Goal: Navigation & Orientation: Find specific page/section

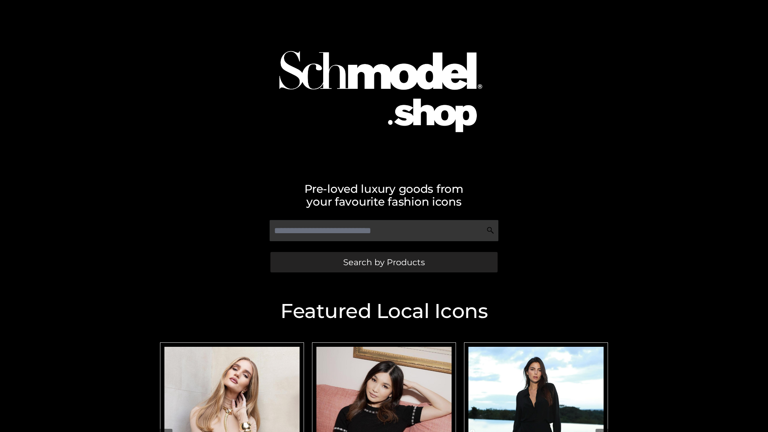
click at [383, 262] on span "Search by Products" at bounding box center [384, 262] width 82 height 8
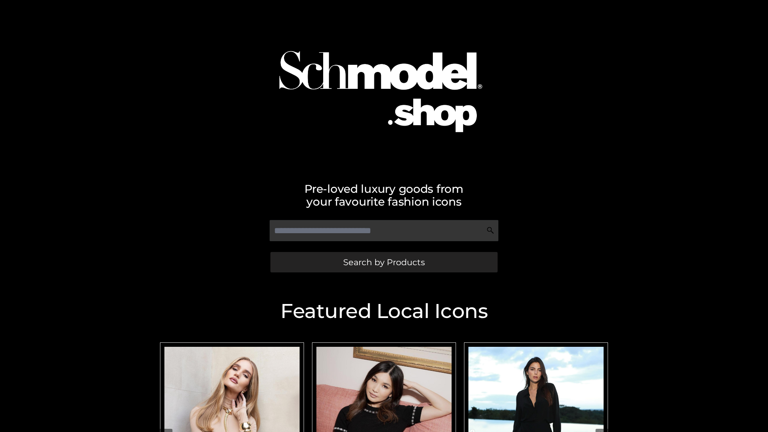
click at [383, 262] on span "Search by Products" at bounding box center [384, 262] width 82 height 8
